Goal: Find specific page/section: Find specific page/section

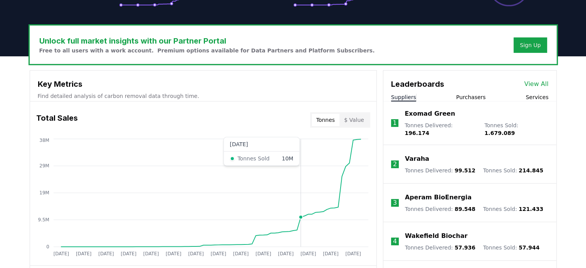
scroll to position [154, 0]
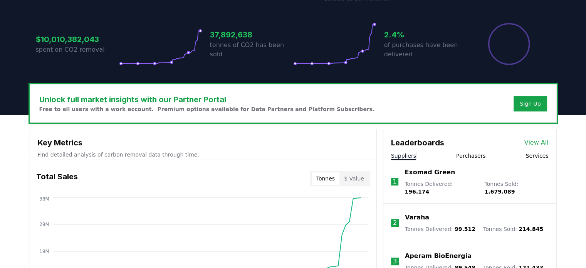
click at [546, 140] on link "View All" at bounding box center [536, 142] width 24 height 9
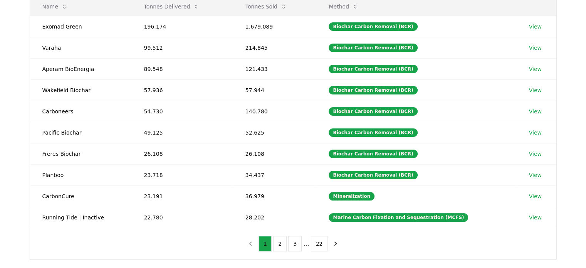
scroll to position [116, 0]
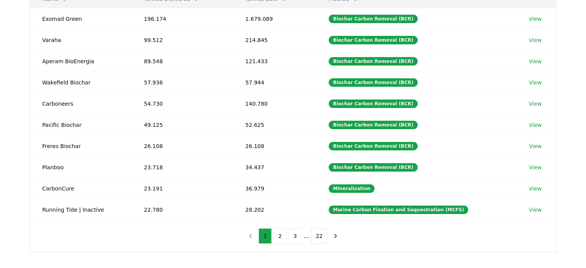
click at [280, 243] on div "1 2 3 ... 22" at bounding box center [293, 235] width 114 height 31
click at [280, 235] on button "2" at bounding box center [279, 235] width 13 height 15
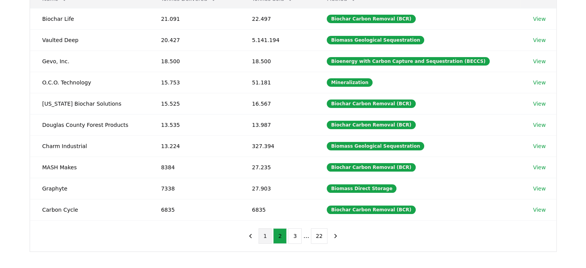
click at [270, 237] on button "1" at bounding box center [264, 235] width 13 height 15
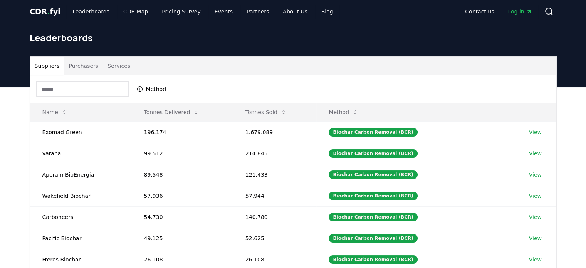
scroll to position [0, 0]
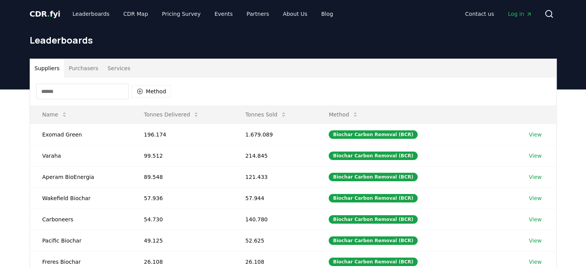
click at [86, 94] on input at bounding box center [82, 91] width 92 height 15
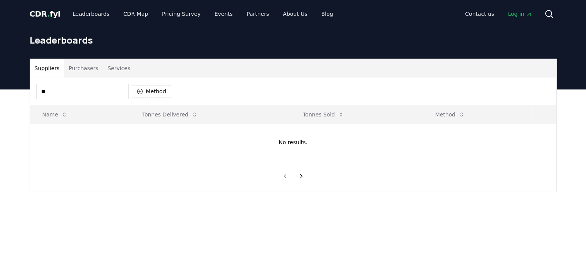
type input "*"
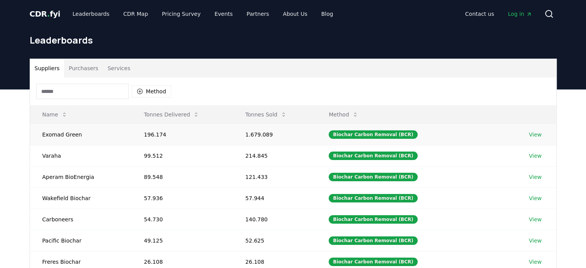
click at [30, 143] on td "Exomad Green" at bounding box center [81, 134] width 102 height 21
click at [153, 95] on button "Method" at bounding box center [152, 91] width 40 height 12
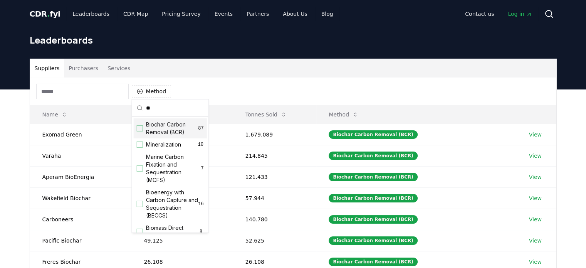
type input "*"
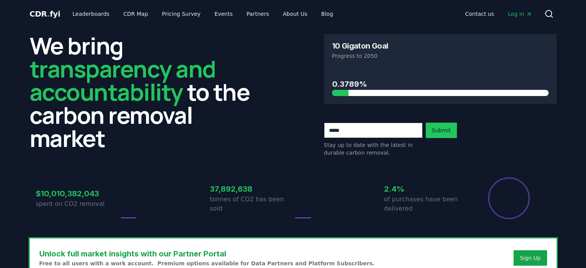
scroll to position [154, 0]
